Goal: Book appointment/travel/reservation

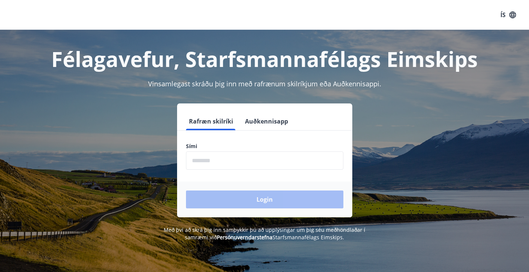
click at [251, 168] on input "phone" at bounding box center [264, 160] width 157 height 18
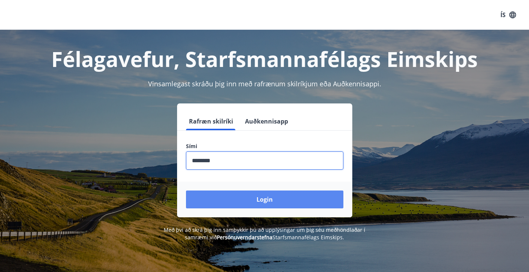
type input "********"
click at [248, 198] on button "Login" at bounding box center [264, 199] width 157 height 18
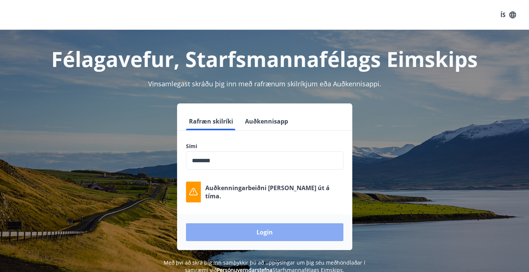
click at [280, 228] on button "Login" at bounding box center [264, 232] width 157 height 18
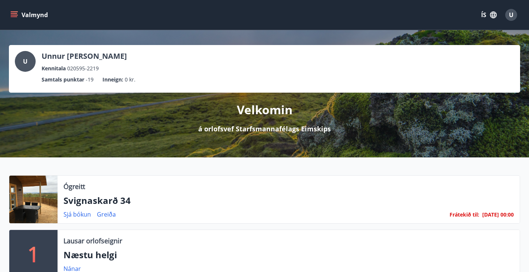
click at [14, 20] on button "Valmynd" at bounding box center [30, 14] width 42 height 13
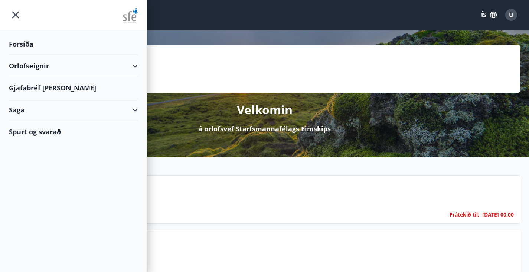
click at [45, 64] on div "Orlofseignir" at bounding box center [73, 66] width 129 height 22
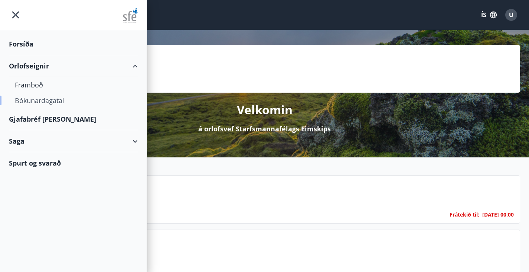
click at [39, 101] on div "Bókunardagatal" at bounding box center [73, 100] width 117 height 16
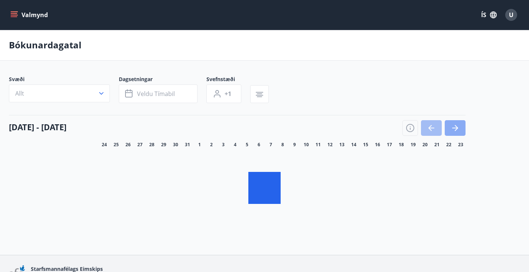
click at [455, 131] on icon "button" at bounding box center [456, 128] width 3 height 6
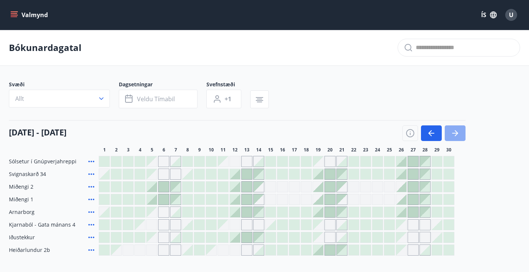
click at [455, 134] on icon "button" at bounding box center [455, 133] width 9 height 9
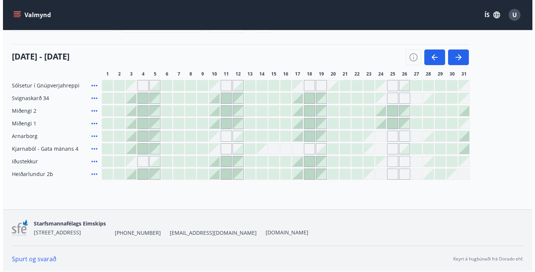
scroll to position [82, 0]
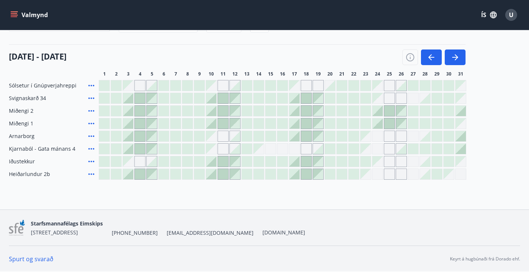
click at [92, 148] on icon at bounding box center [91, 148] width 9 height 9
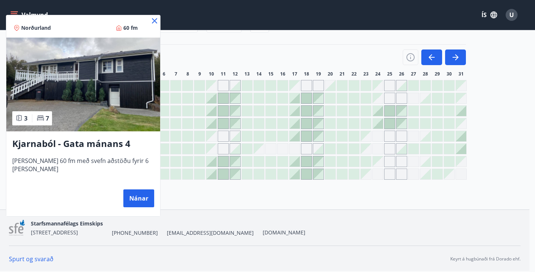
click at [109, 101] on img at bounding box center [83, 85] width 154 height 94
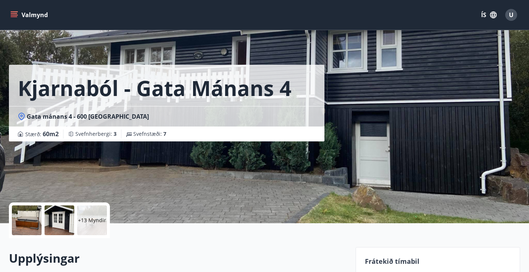
click at [24, 220] on div at bounding box center [27, 220] width 30 height 30
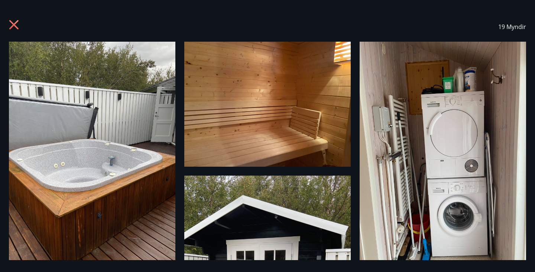
click at [4, 26] on div "19 Myndir" at bounding box center [267, 27] width 535 height 30
click at [14, 26] on icon at bounding box center [15, 26] width 12 height 12
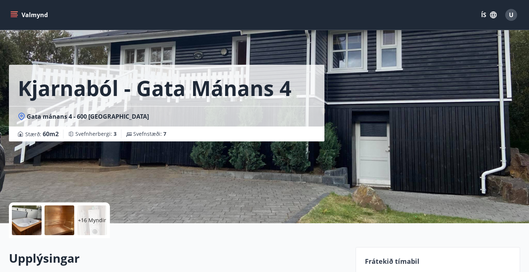
click at [95, 215] on div "+16 Myndir" at bounding box center [92, 220] width 30 height 30
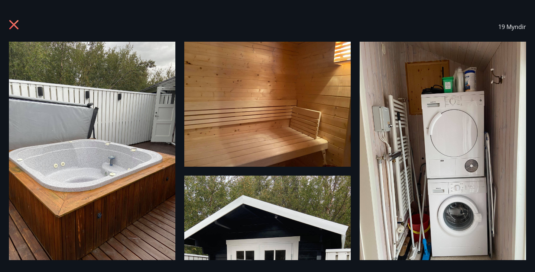
click at [8, 24] on div "19 Myndir" at bounding box center [267, 27] width 535 height 30
click at [10, 21] on icon at bounding box center [13, 24] width 9 height 9
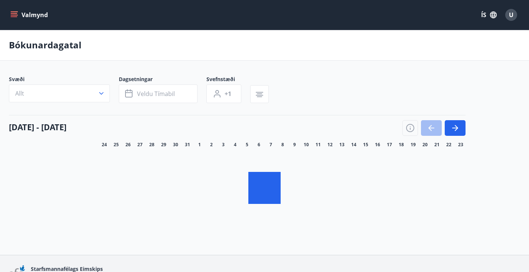
scroll to position [55, 0]
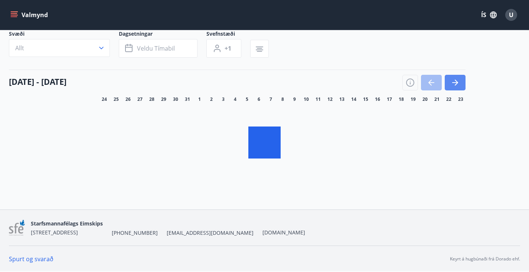
click at [461, 84] on button "button" at bounding box center [455, 83] width 21 height 16
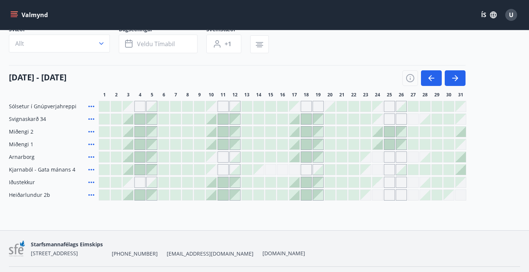
scroll to position [56, 0]
click at [49, 109] on span "Sólsetur í Gnúpverjahreppi" at bounding box center [43, 105] width 68 height 7
click at [35, 117] on div "Sólsetur í Gnúpverjahreppi Svignaskarð 34 Miðengi 2 Miðengi 1 Arnarborg Kjarnab…" at bounding box center [264, 150] width 511 height 100
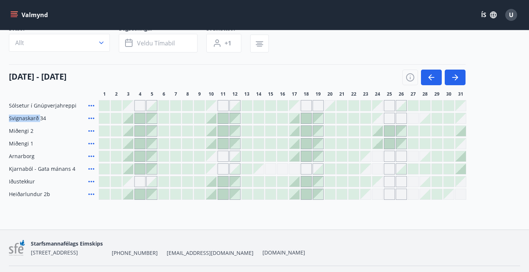
click at [35, 117] on div "Sólsetur í Gnúpverjahreppi Svignaskarð 34 Miðengi 2 Miðengi 1 Arnarborg Kjarnab…" at bounding box center [264, 150] width 511 height 100
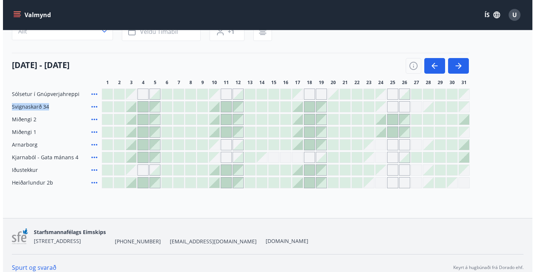
scroll to position [68, 0]
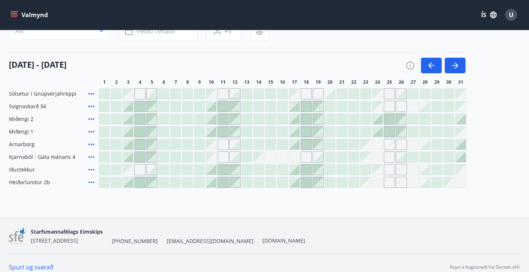
click at [25, 173] on span "Iðustekkur" at bounding box center [22, 169] width 26 height 7
click at [92, 174] on icon at bounding box center [91, 169] width 9 height 9
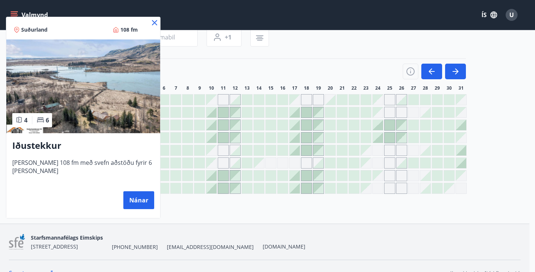
click at [43, 115] on div "4 6" at bounding box center [32, 120] width 40 height 14
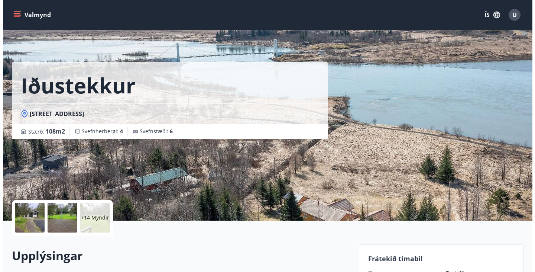
scroll to position [1, 0]
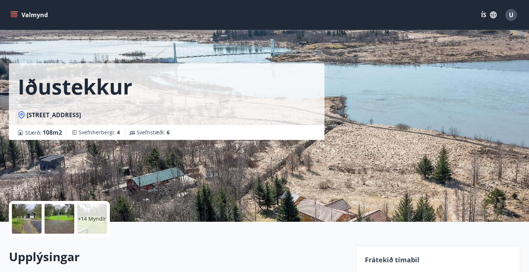
click at [90, 224] on div "+14 Myndir" at bounding box center [92, 219] width 30 height 30
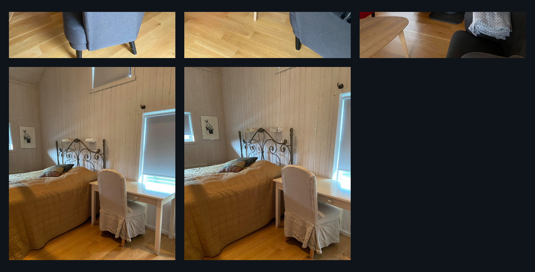
scroll to position [1390, 0]
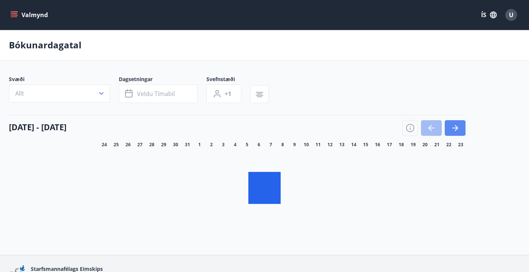
click at [464, 134] on button "button" at bounding box center [455, 128] width 21 height 16
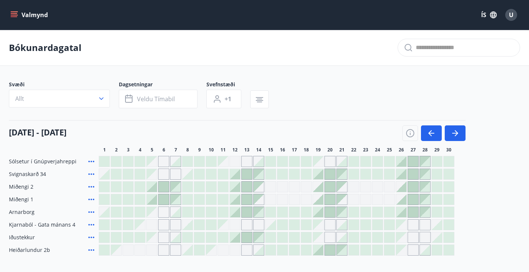
click at [14, 12] on icon "menu" at bounding box center [13, 14] width 7 height 7
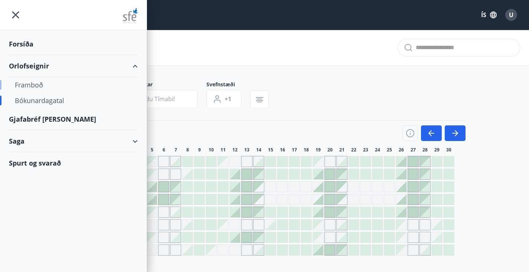
click at [33, 87] on div "Framboð" at bounding box center [73, 85] width 117 height 16
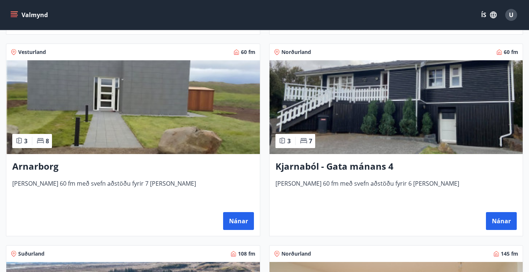
scroll to position [517, 0]
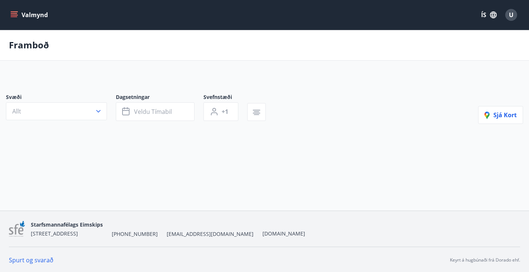
click at [9, 24] on div "Valmynd ÍS U" at bounding box center [264, 15] width 529 height 30
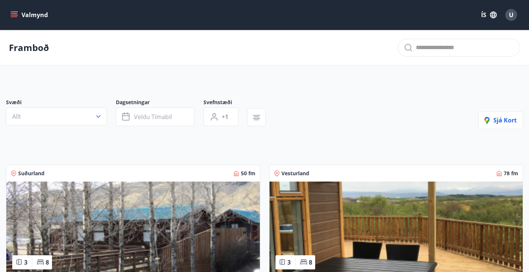
click at [16, 19] on button "Valmynd" at bounding box center [30, 14] width 42 height 13
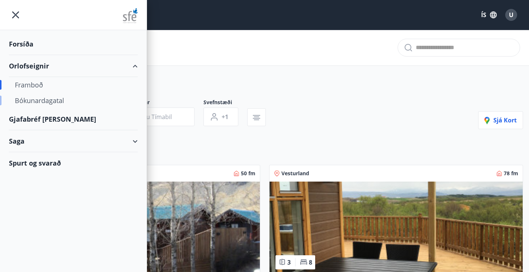
click at [33, 102] on div "Bókunardagatal" at bounding box center [73, 100] width 117 height 16
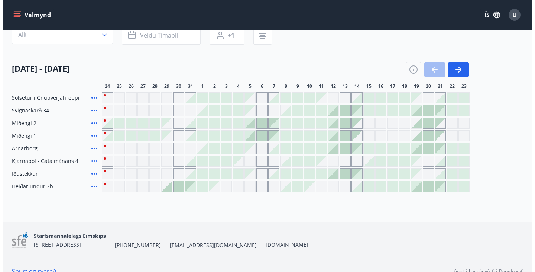
scroll to position [82, 0]
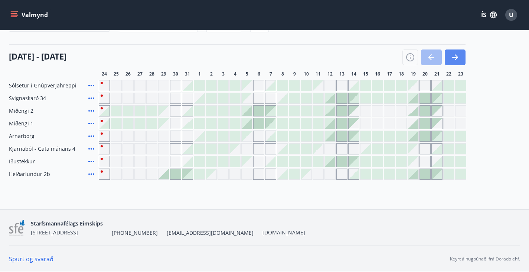
click at [462, 61] on button "button" at bounding box center [455, 57] width 21 height 16
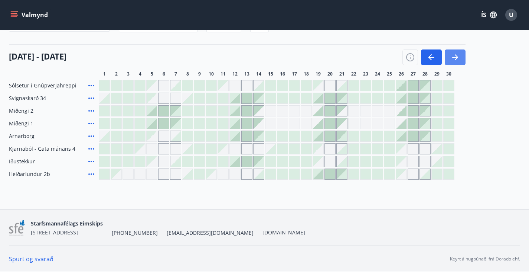
click at [461, 51] on button "button" at bounding box center [455, 57] width 21 height 16
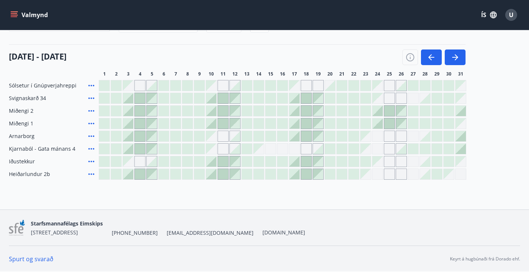
click at [92, 134] on icon at bounding box center [91, 135] width 9 height 9
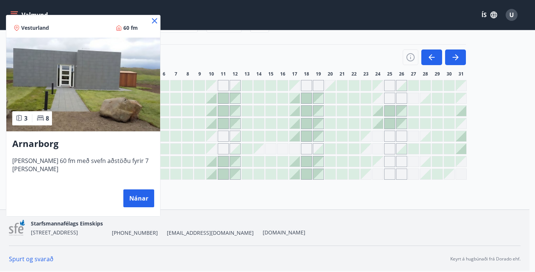
click at [113, 53] on img at bounding box center [83, 85] width 154 height 94
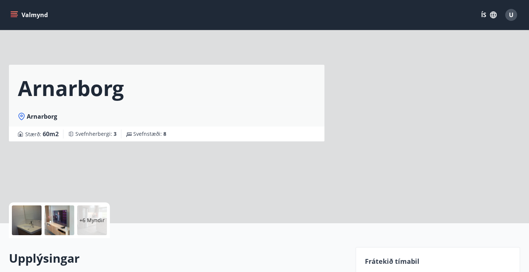
click at [105, 221] on div "+6 Myndir" at bounding box center [92, 220] width 30 height 30
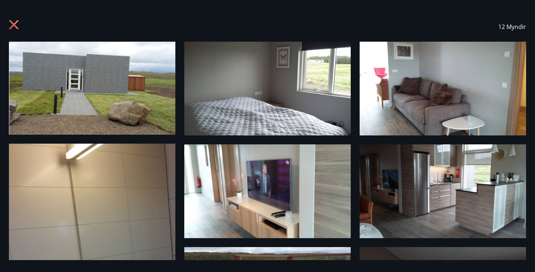
click at [17, 27] on icon at bounding box center [15, 26] width 12 height 12
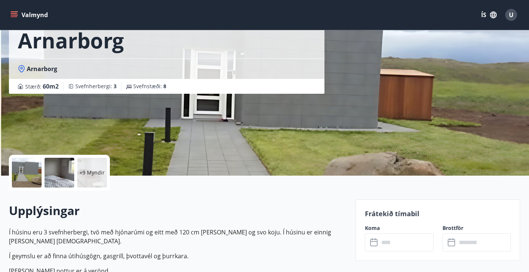
scroll to position [48, 0]
